Goal: Task Accomplishment & Management: Manage account settings

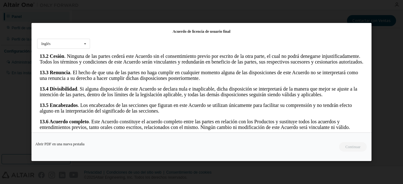
scroll to position [28, 0]
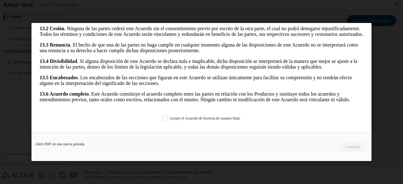
click at [160, 119] on div "Acepto el Acuerdo de licencia de usuario final." at bounding box center [201, 118] width 329 height 5
click at [162, 119] on label "Acepto el Acuerdo de licencia de usuario final." at bounding box center [201, 118] width 78 height 5
click at [350, 146] on font "Continuar" at bounding box center [352, 147] width 15 height 4
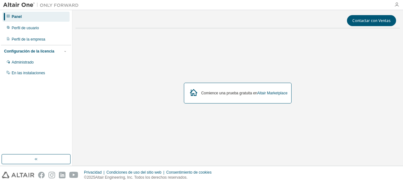
click at [397, 7] on icon "button" at bounding box center [396, 4] width 5 height 5
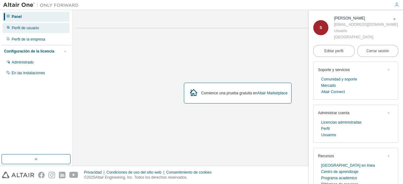
click at [54, 26] on div "Perfil de usuario" at bounding box center [36, 28] width 67 height 10
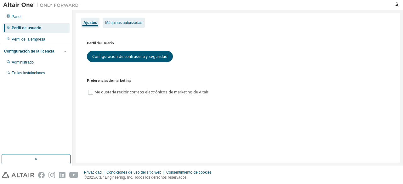
click at [135, 24] on font "Máquinas autorizadas" at bounding box center [123, 22] width 37 height 4
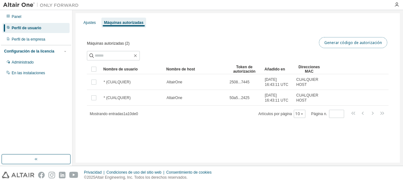
click at [336, 42] on font "Generar código de autorización" at bounding box center [353, 42] width 58 height 5
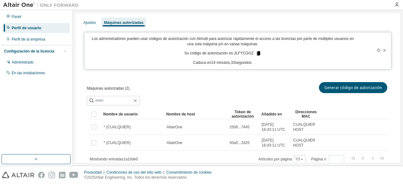
click at [257, 53] on icon at bounding box center [258, 53] width 3 height 4
click at [366, 118] on tr "Nombre de usuario Nombre de host Token de autorización Añadido en Direcciones M…" at bounding box center [238, 114] width 302 height 10
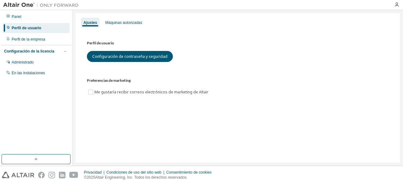
click at [371, 22] on div "Ajustes Máquinas autorizadas" at bounding box center [237, 22] width 317 height 11
click at [119, 27] on div "Máquinas autorizadas" at bounding box center [124, 23] width 42 height 10
